Goal: Information Seeking & Learning: Learn about a topic

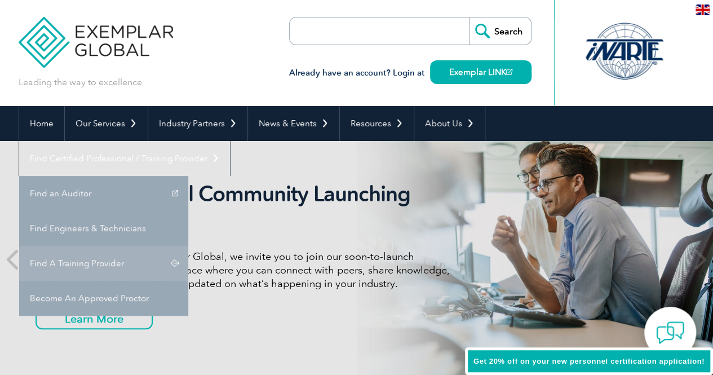
click at [188, 246] on link "Find A Training Provider" at bounding box center [103, 263] width 169 height 35
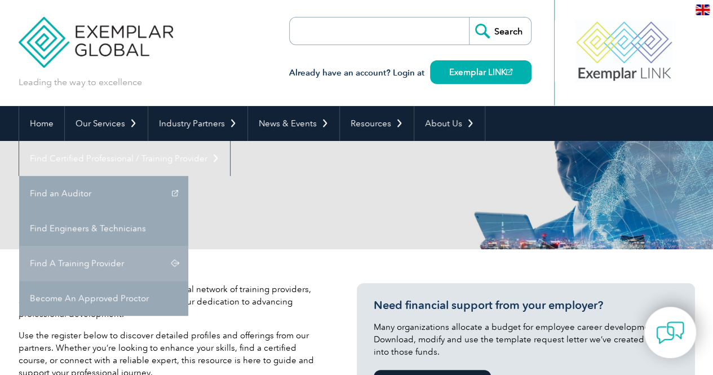
click at [188, 246] on link "Find A Training Provider" at bounding box center [103, 263] width 169 height 35
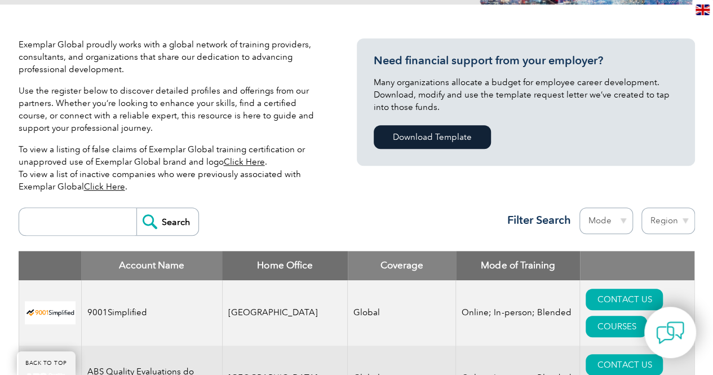
scroll to position [282, 0]
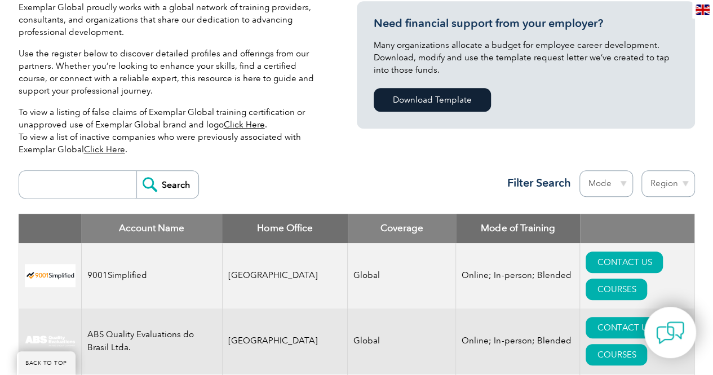
click at [77, 181] on input "search" at bounding box center [81, 184] width 112 height 27
type input "core"
click at [152, 189] on input "Search" at bounding box center [167, 184] width 62 height 27
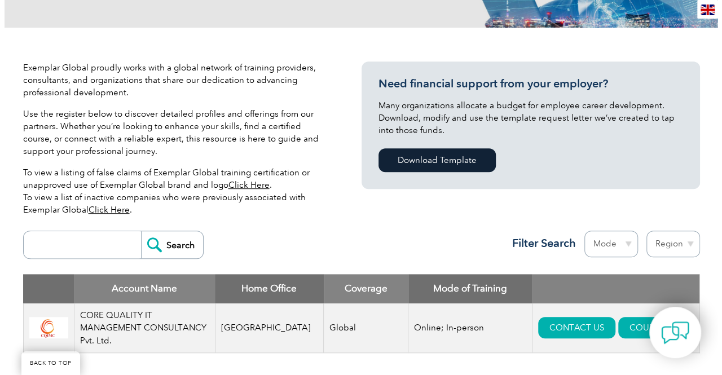
scroll to position [282, 0]
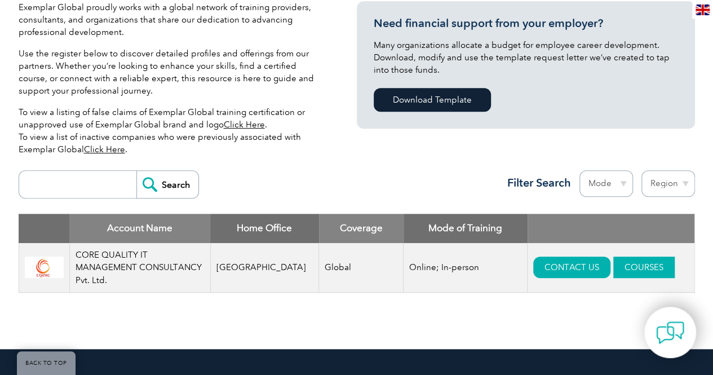
click at [634, 266] on link "COURSES" at bounding box center [643, 267] width 61 height 21
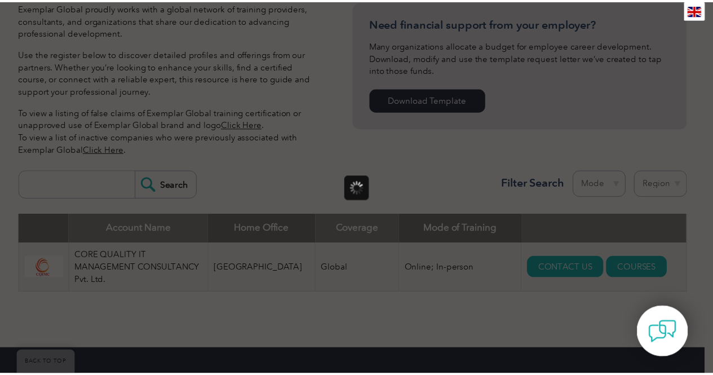
scroll to position [0, 0]
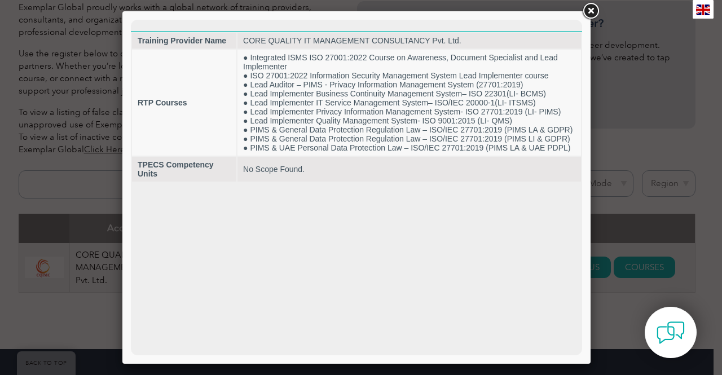
click at [598, 11] on link at bounding box center [590, 11] width 20 height 20
